Goal: Transaction & Acquisition: Purchase product/service

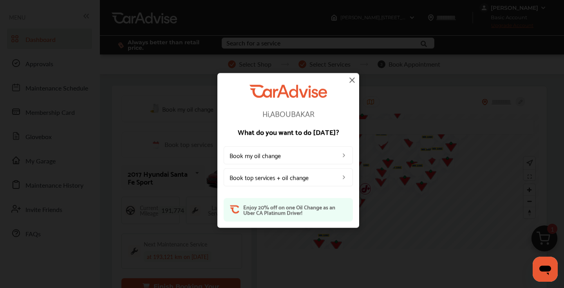
click at [350, 80] on img at bounding box center [352, 79] width 9 height 9
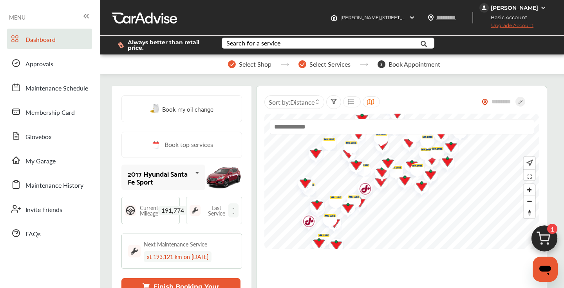
click at [496, 5] on div "[PERSON_NAME]" at bounding box center [514, 7] width 47 height 7
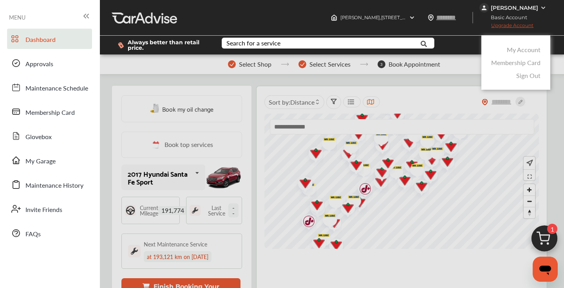
click at [518, 51] on link "My Account" at bounding box center [524, 49] width 34 height 9
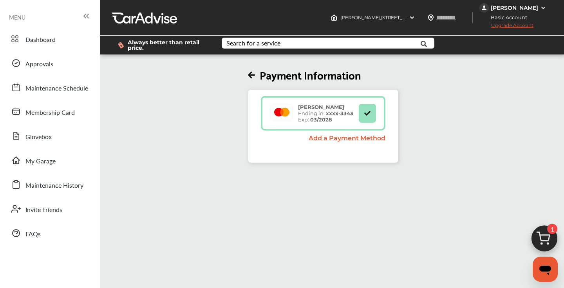
click at [489, 26] on span "Upgrade Account" at bounding box center [507, 27] width 54 height 10
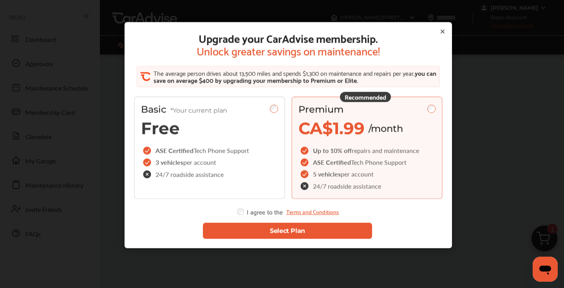
click at [275, 232] on button "Select Plan" at bounding box center [287, 231] width 169 height 16
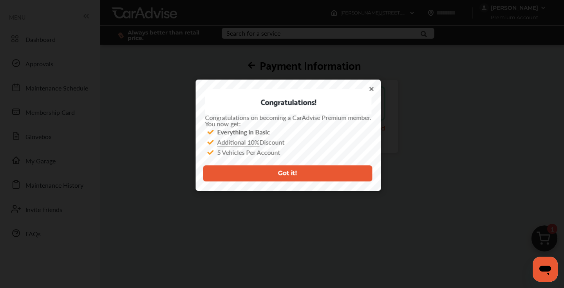
click at [300, 175] on button "Got it!" at bounding box center [287, 173] width 169 height 16
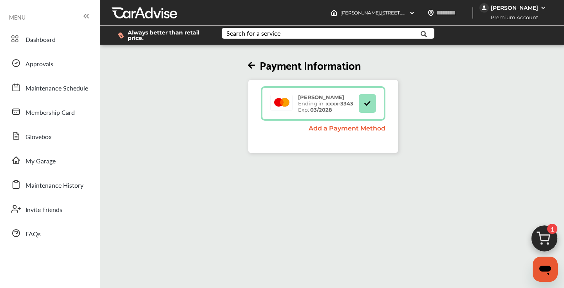
click at [544, 241] on img at bounding box center [545, 241] width 38 height 38
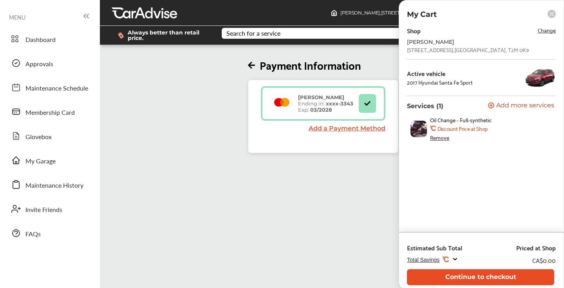
click at [467, 278] on button "Continue to checkout" at bounding box center [480, 277] width 147 height 16
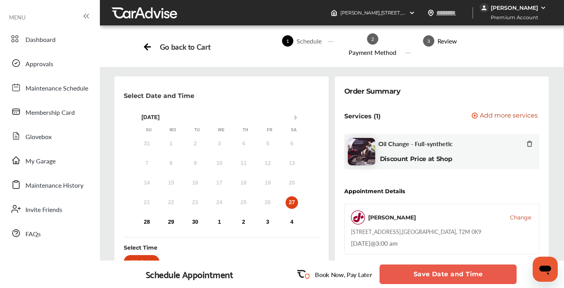
click at [431, 272] on button "Save Date and Time" at bounding box center [448, 275] width 137 height 20
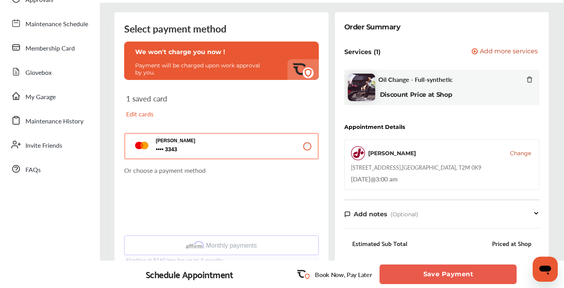
scroll to position [75, 0]
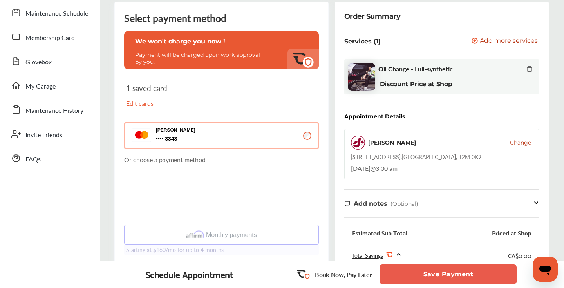
click at [457, 276] on button "Save Payment" at bounding box center [448, 275] width 137 height 20
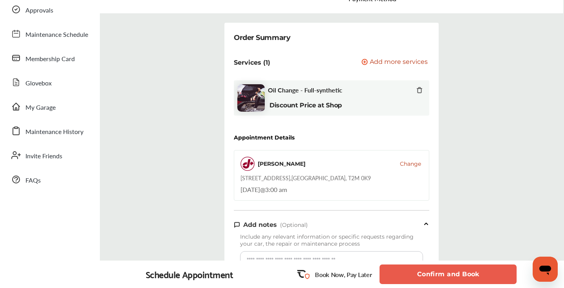
scroll to position [67, 0]
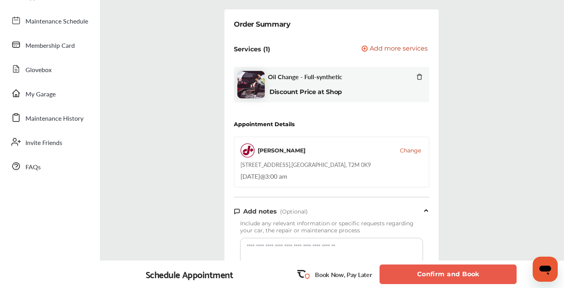
click at [475, 273] on button "Confirm and Book" at bounding box center [448, 275] width 137 height 20
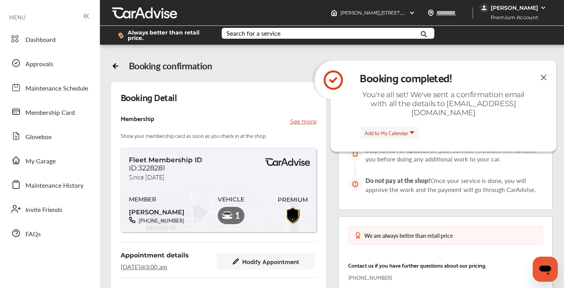
click at [543, 76] on img at bounding box center [543, 78] width 9 height 10
